Goal: Task Accomplishment & Management: Complete application form

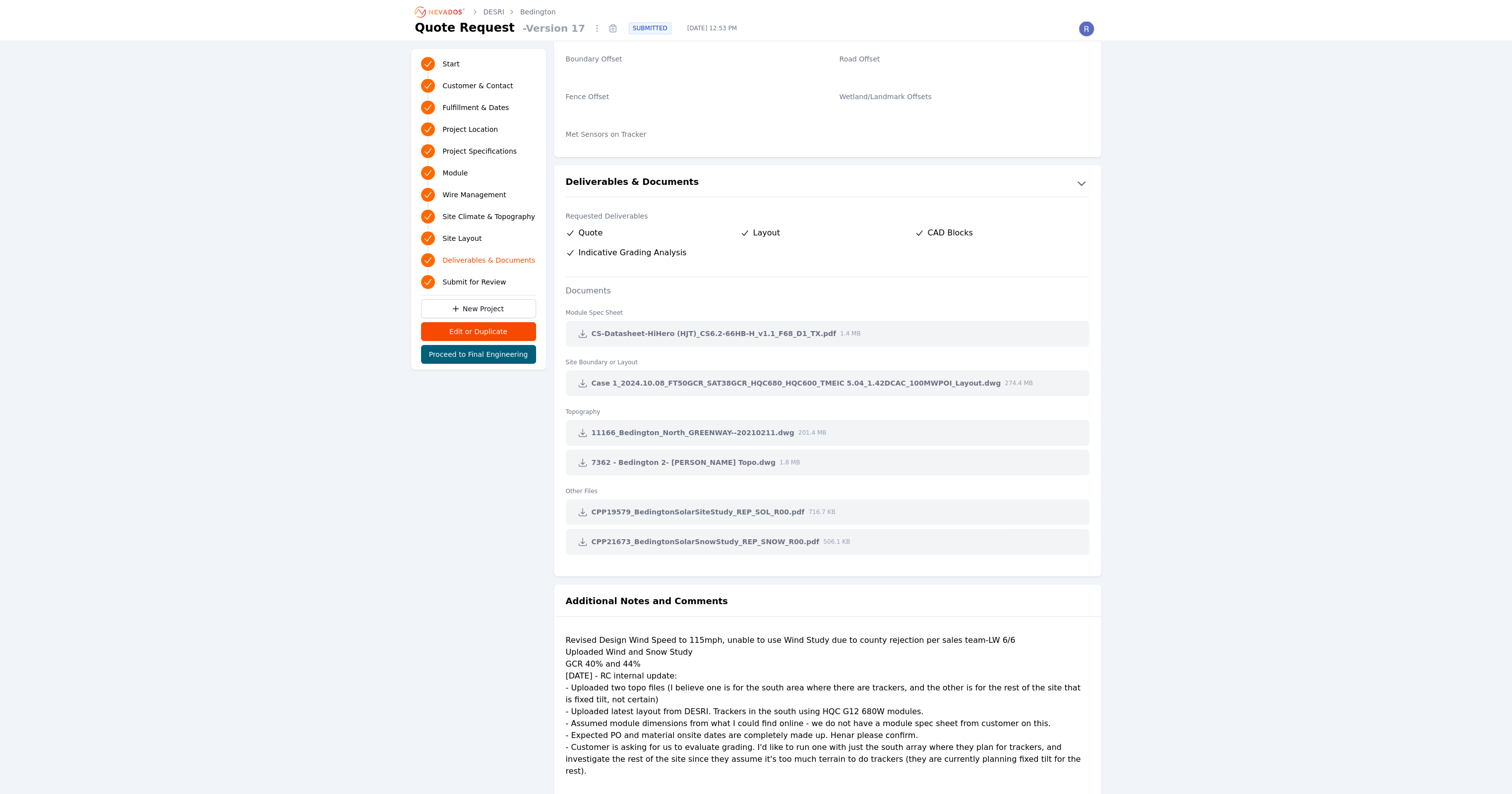
scroll to position [1846, 0]
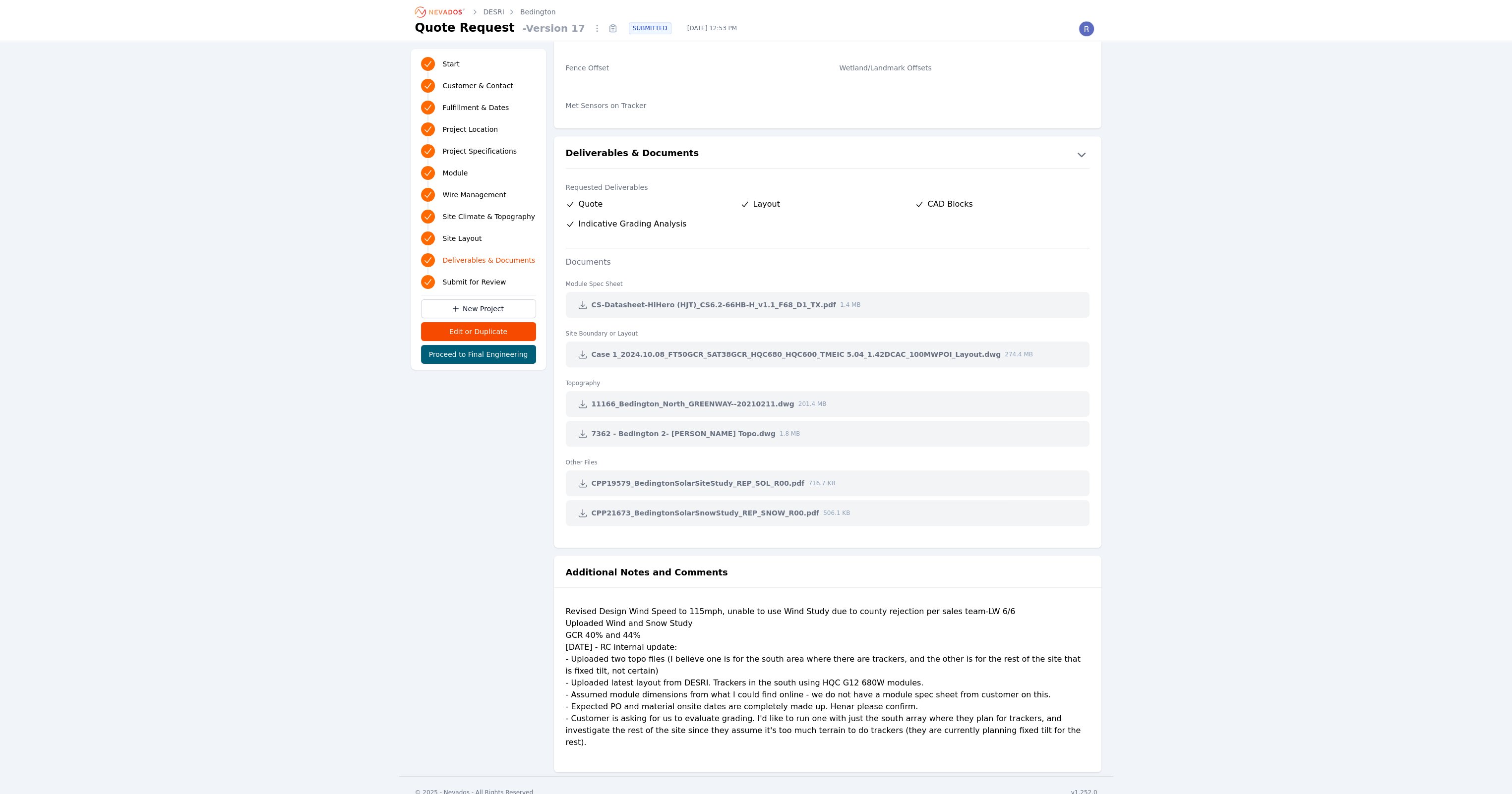
click at [727, 608] on div "Revised Design Wind Speed to 115mph, unable to use Wind Study due to county rej…" at bounding box center [828, 681] width 524 height 151
drag, startPoint x: 727, startPoint y: 608, endPoint x: 845, endPoint y: 618, distance: 118.4
click at [845, 618] on div "Revised Design Wind Speed to 115mph, unable to use Wind Study due to county rej…" at bounding box center [828, 681] width 524 height 151
click at [859, 606] on div "Revised Design Wind Speed to 115mph, unable to use Wind Study due to county rej…" at bounding box center [828, 681] width 524 height 151
drag, startPoint x: 887, startPoint y: 602, endPoint x: 914, endPoint y: 604, distance: 27.1
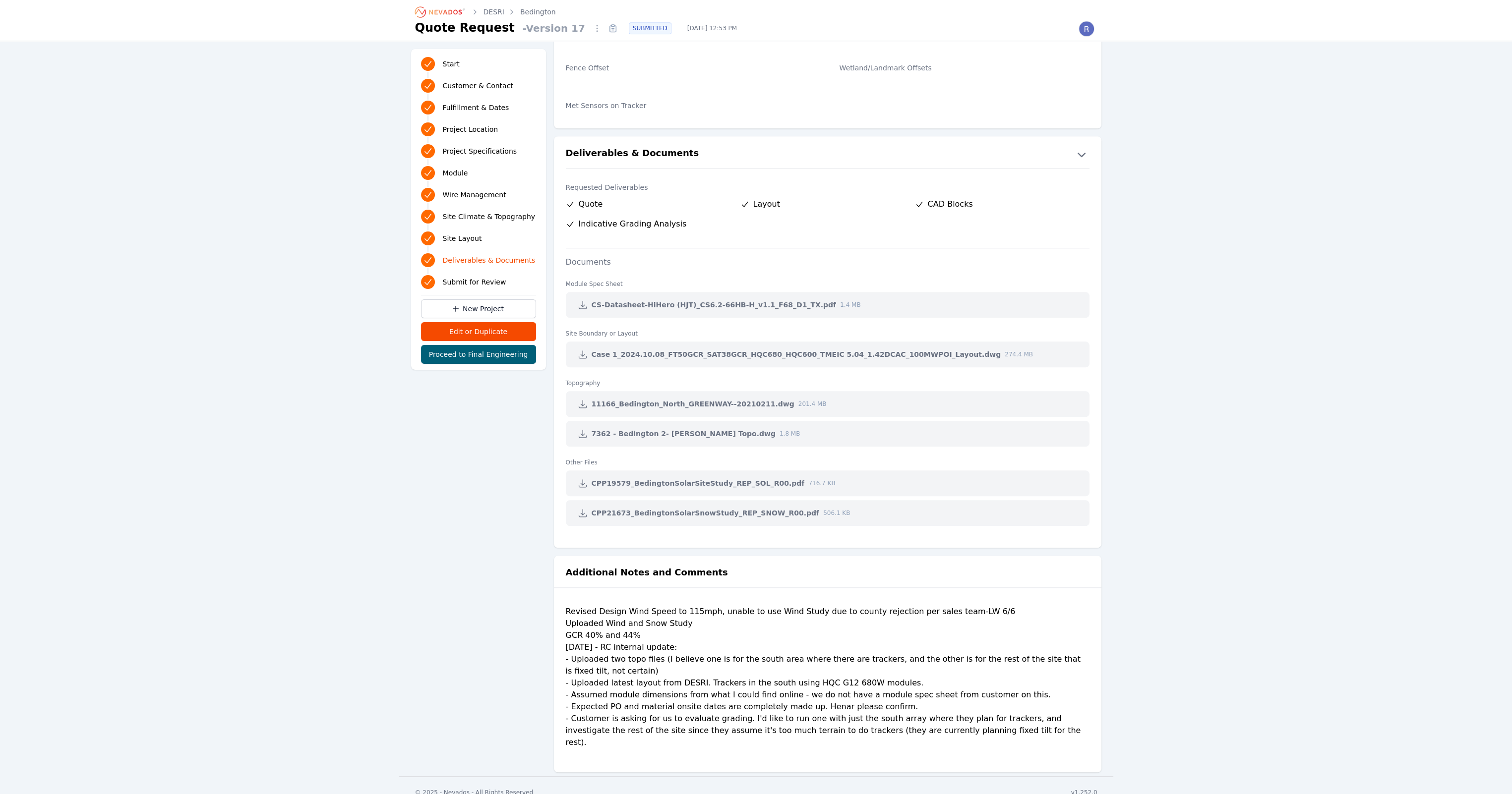
click at [889, 602] on div "Revised Design Wind Speed to 115mph, unable to use Wind Study due to county rej…" at bounding box center [828, 680] width 524 height 167
click at [926, 603] on div "Revised Design Wind Speed to 115mph, unable to use Wind Study due to county rej…" at bounding box center [828, 680] width 524 height 167
drag, startPoint x: 926, startPoint y: 603, endPoint x: 852, endPoint y: 623, distance: 76.7
click at [853, 622] on div "Revised Design Wind Speed to 115mph, unable to use Wind Study due to county rej…" at bounding box center [828, 681] width 524 height 151
click at [849, 617] on div "Revised Design Wind Speed to 115mph, unable to use Wind Study due to county rej…" at bounding box center [828, 681] width 524 height 151
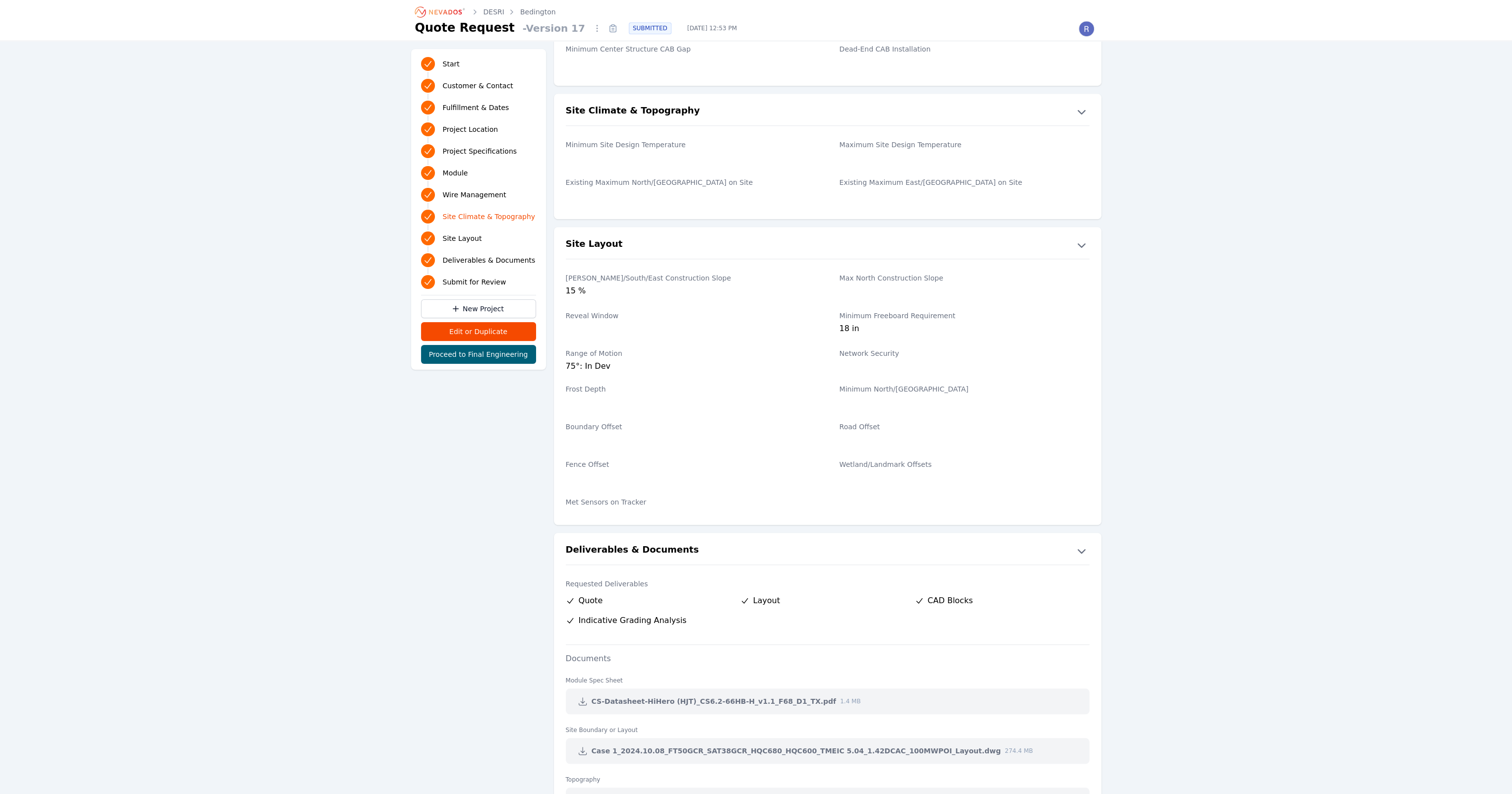
scroll to position [1796, 0]
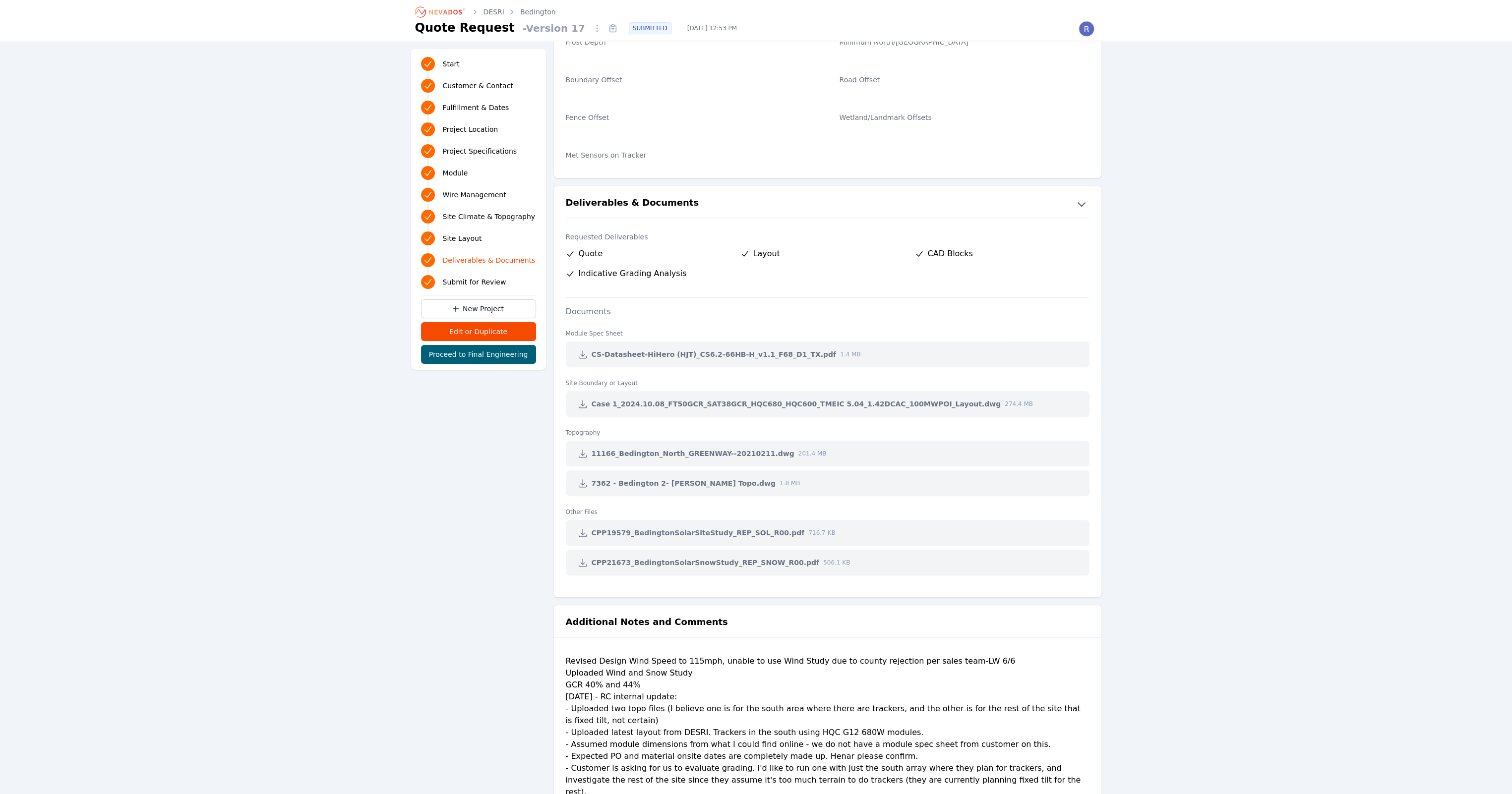
drag, startPoint x: 310, startPoint y: 205, endPoint x: 332, endPoint y: 122, distance: 85.9
